Goal: Complete application form: Complete application form

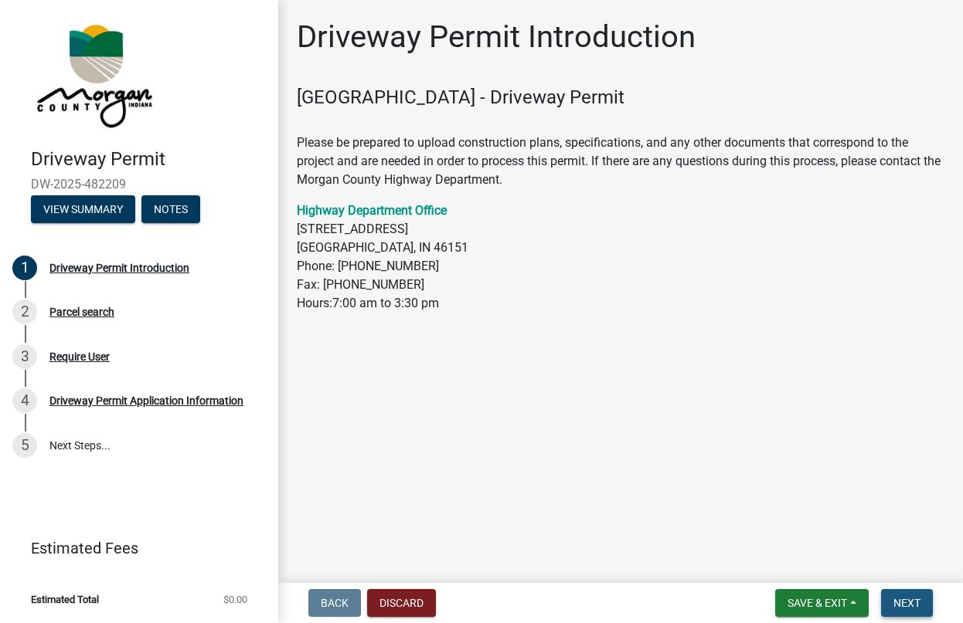
click at [915, 599] on span "Next" at bounding box center [906, 603] width 27 height 12
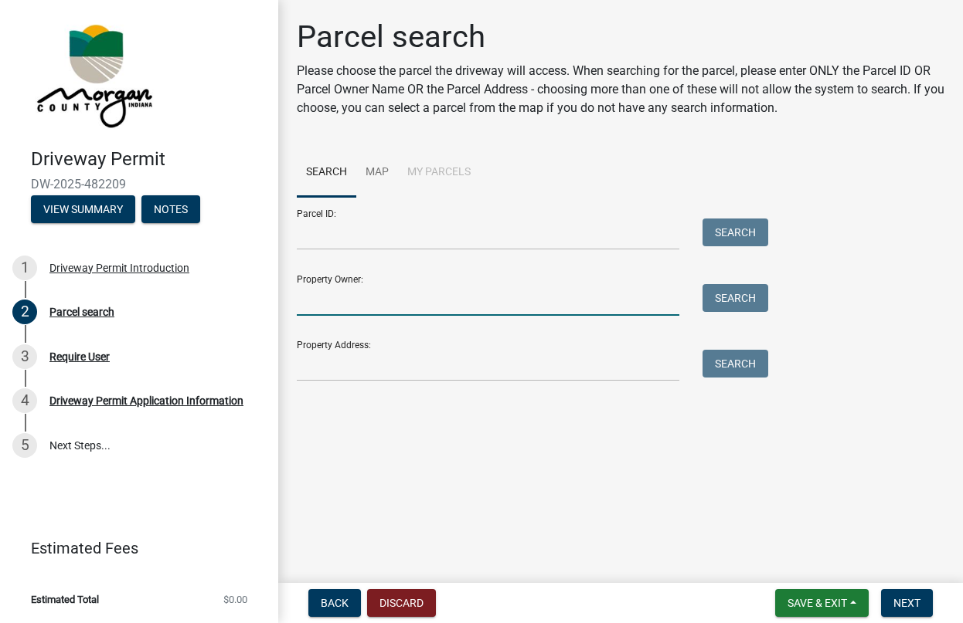
click at [372, 306] on input "Property Owner:" at bounding box center [488, 300] width 382 height 32
type input "[PERSON_NAME]"
click at [725, 296] on button "Search" at bounding box center [735, 298] width 66 height 28
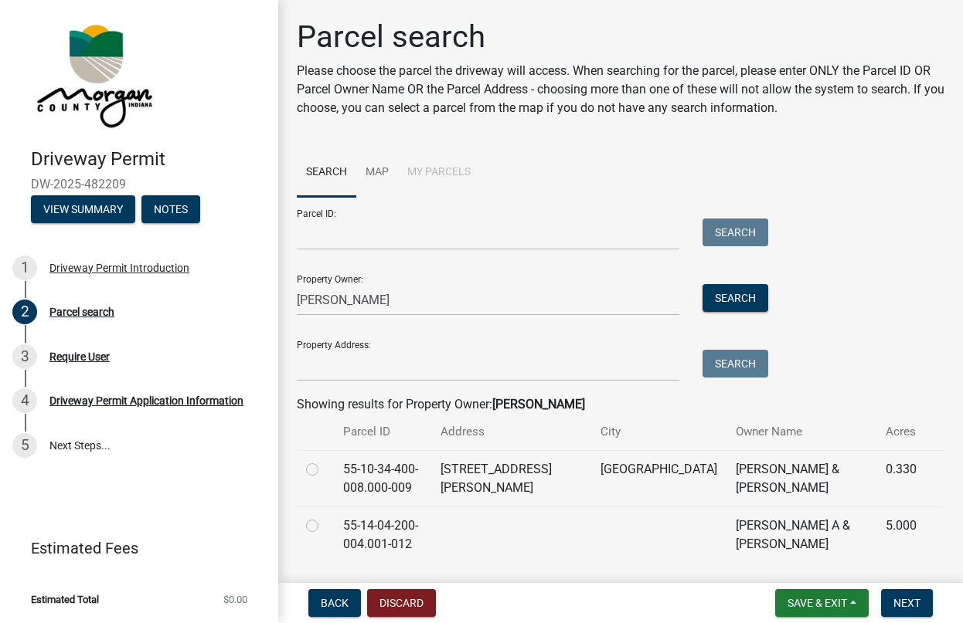
click at [406, 507] on td "55-14-04-200-004.001-012" at bounding box center [382, 535] width 97 height 56
click at [324, 517] on label at bounding box center [324, 517] width 0 height 0
click at [324, 517] on input "radio" at bounding box center [329, 522] width 10 height 10
radio input "true"
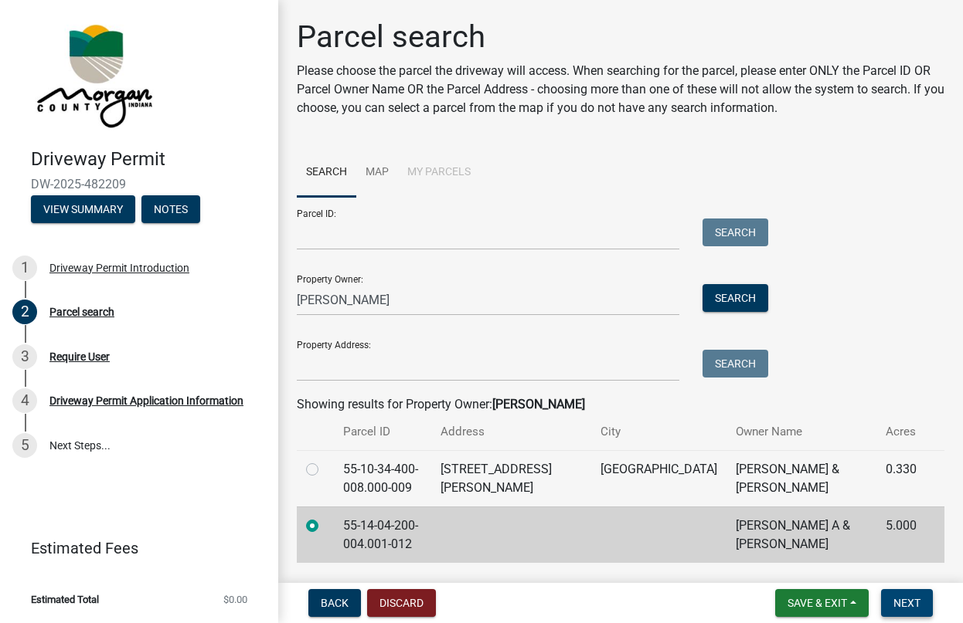
click at [905, 598] on span "Next" at bounding box center [906, 603] width 27 height 12
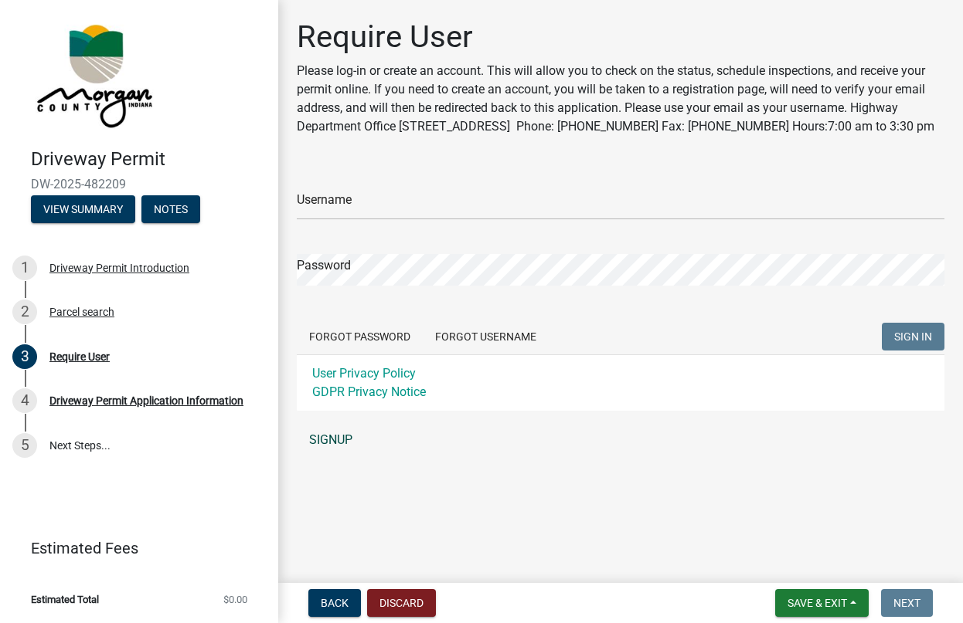
click at [339, 451] on link "SIGNUP" at bounding box center [620, 440] width 647 height 31
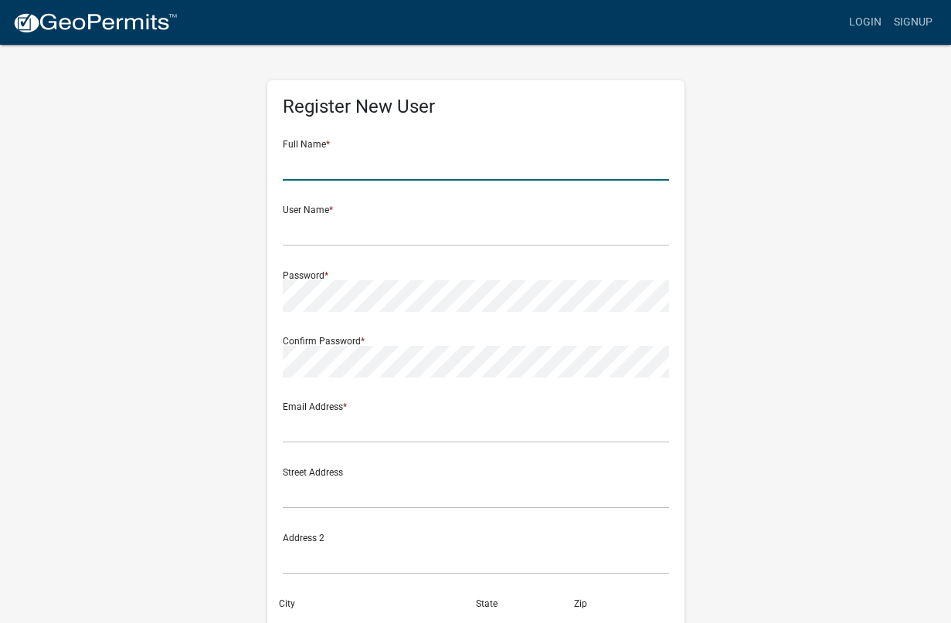
click at [346, 166] on input "text" at bounding box center [476, 165] width 386 height 32
type input "[PERSON_NAME]"
type input "[EMAIL_ADDRESS][DOMAIN_NAME]"
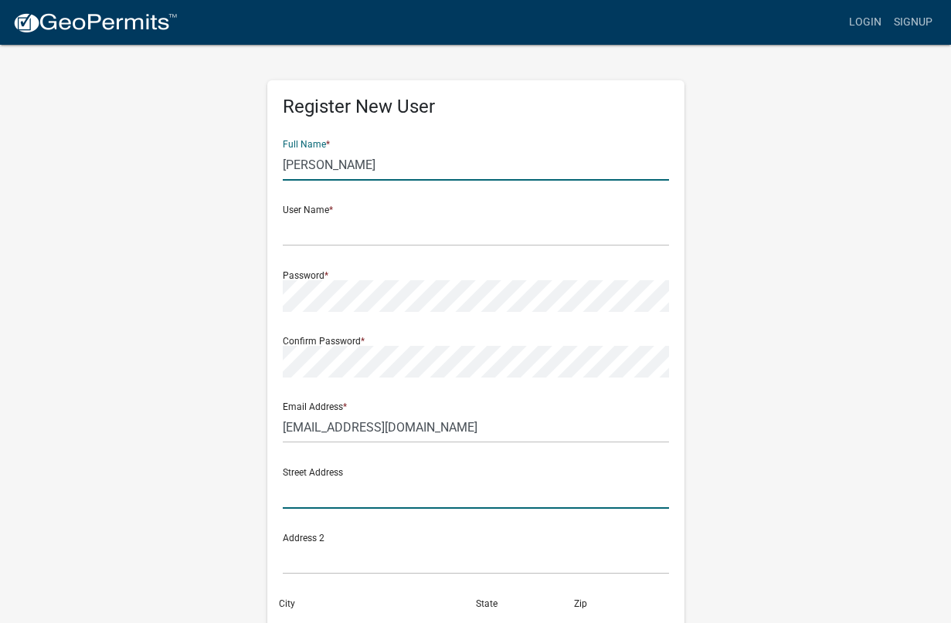
type input "[STREET_ADDRESS][PERSON_NAME]"
type input "[GEOGRAPHIC_DATA]"
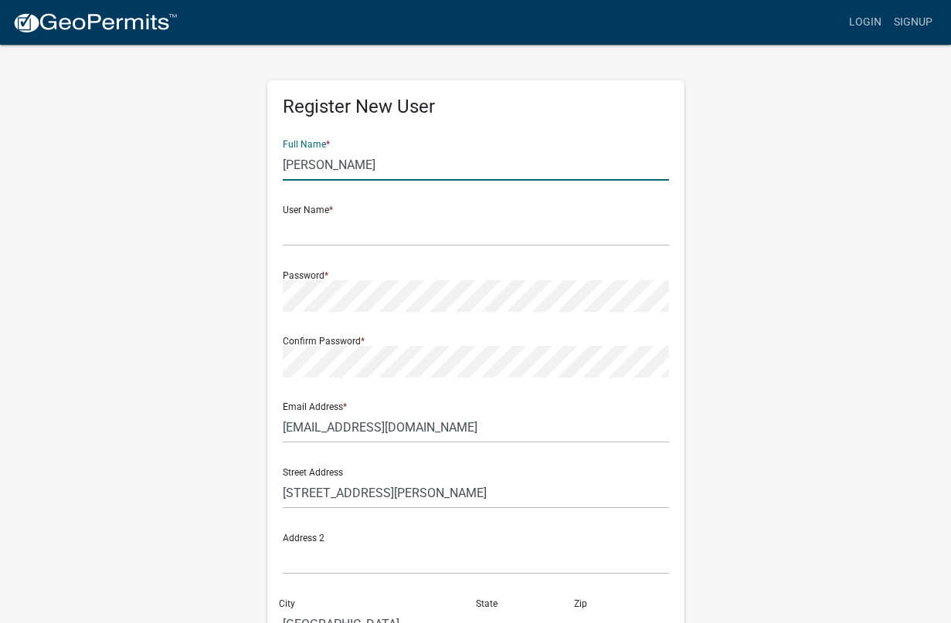
type input "[US_STATE]"
type input "46151"
type input "3174121660"
click at [301, 237] on input "text" at bounding box center [476, 231] width 386 height 32
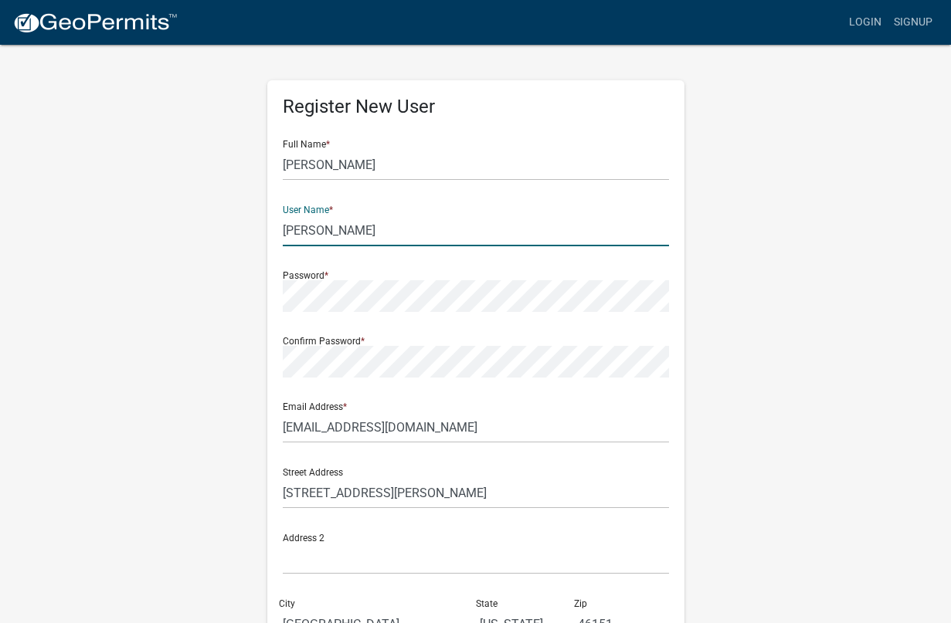
type input "[PERSON_NAME]"
click at [882, 213] on div "Register New User Full Name * [PERSON_NAME] User Name * [PERSON_NAME] Password …" at bounding box center [476, 456] width 881 height 827
